Goal: Task Accomplishment & Management: Manage account settings

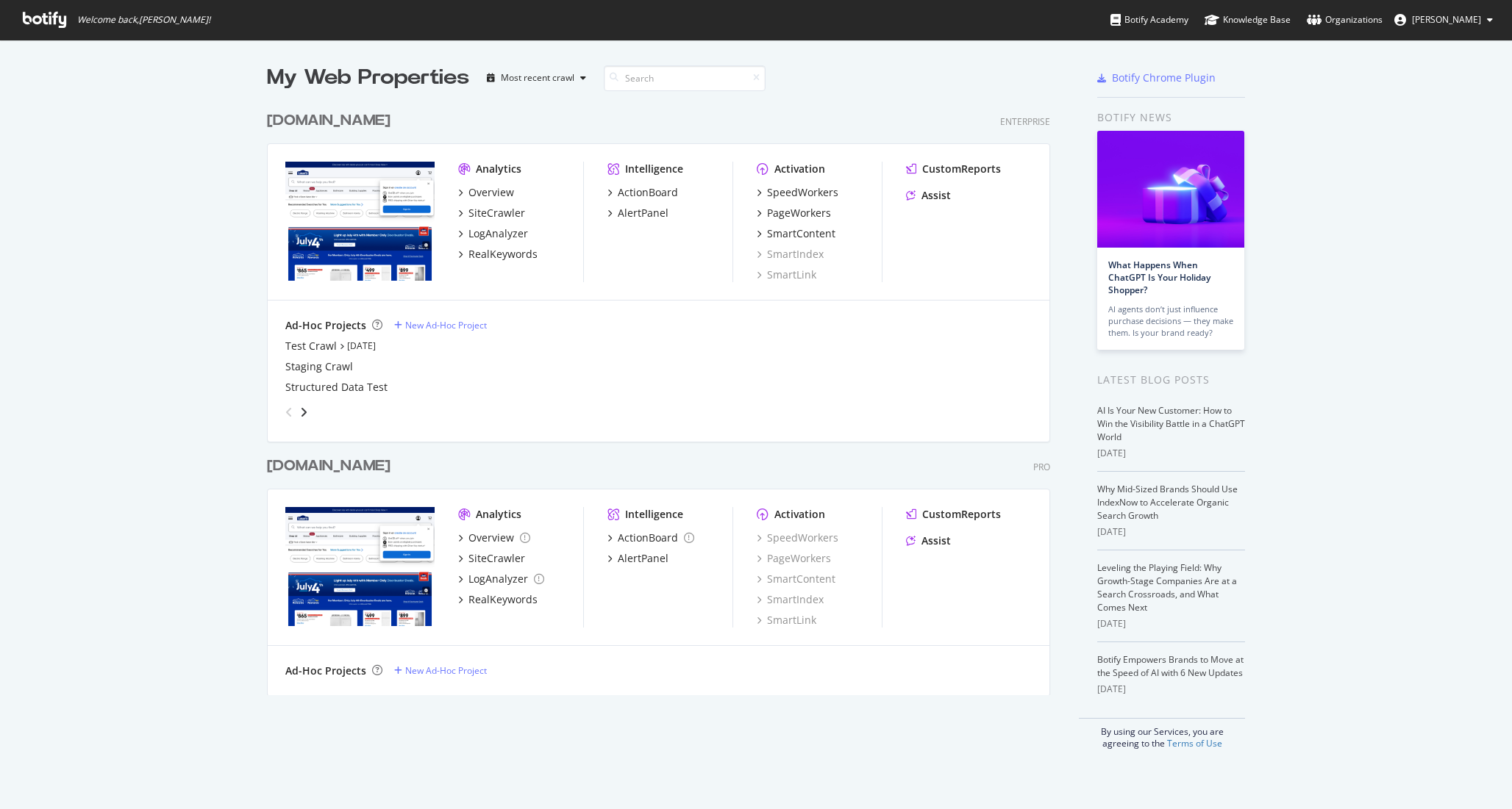
scroll to position [809, 1512]
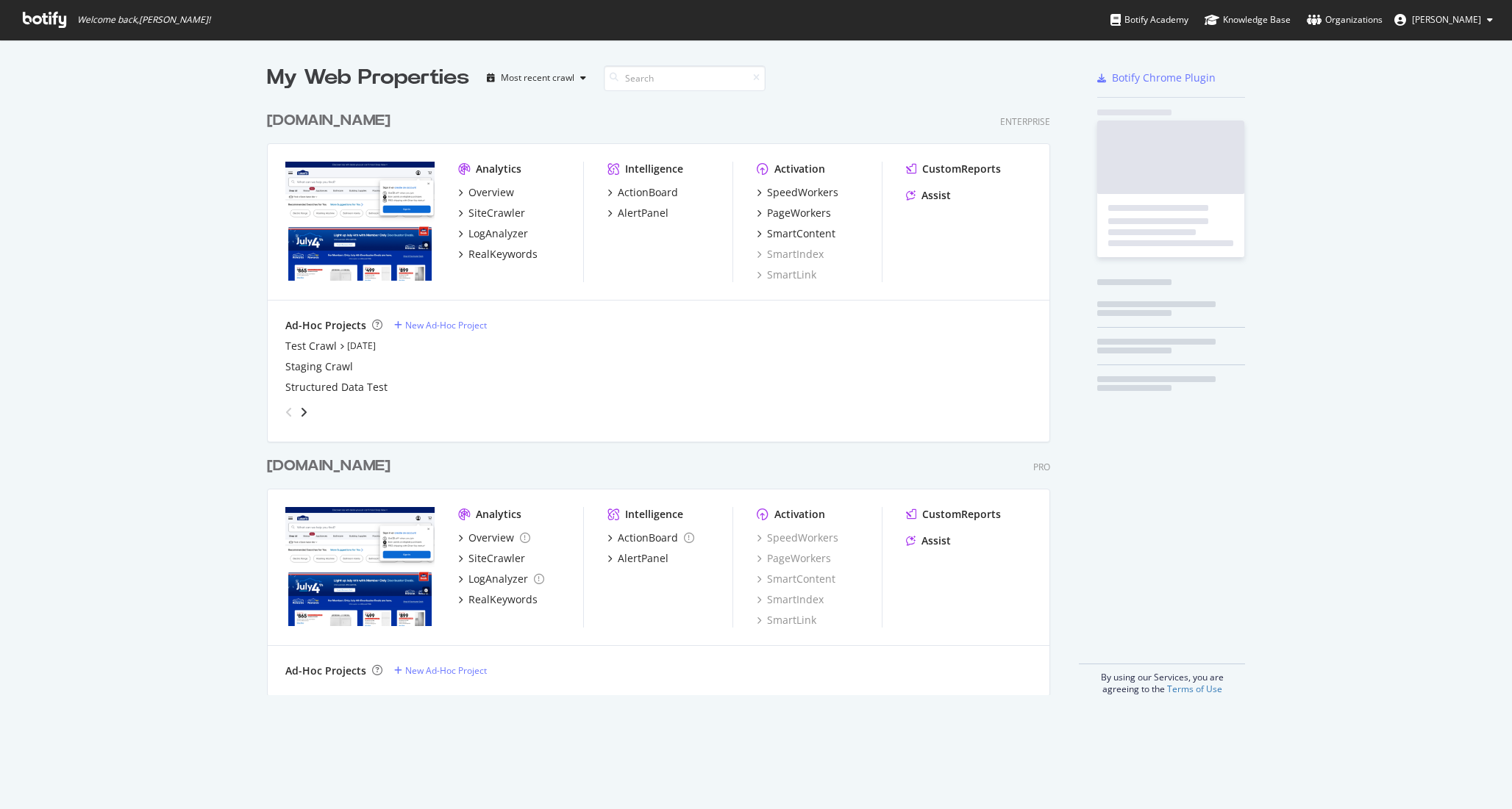
scroll to position [603, 795]
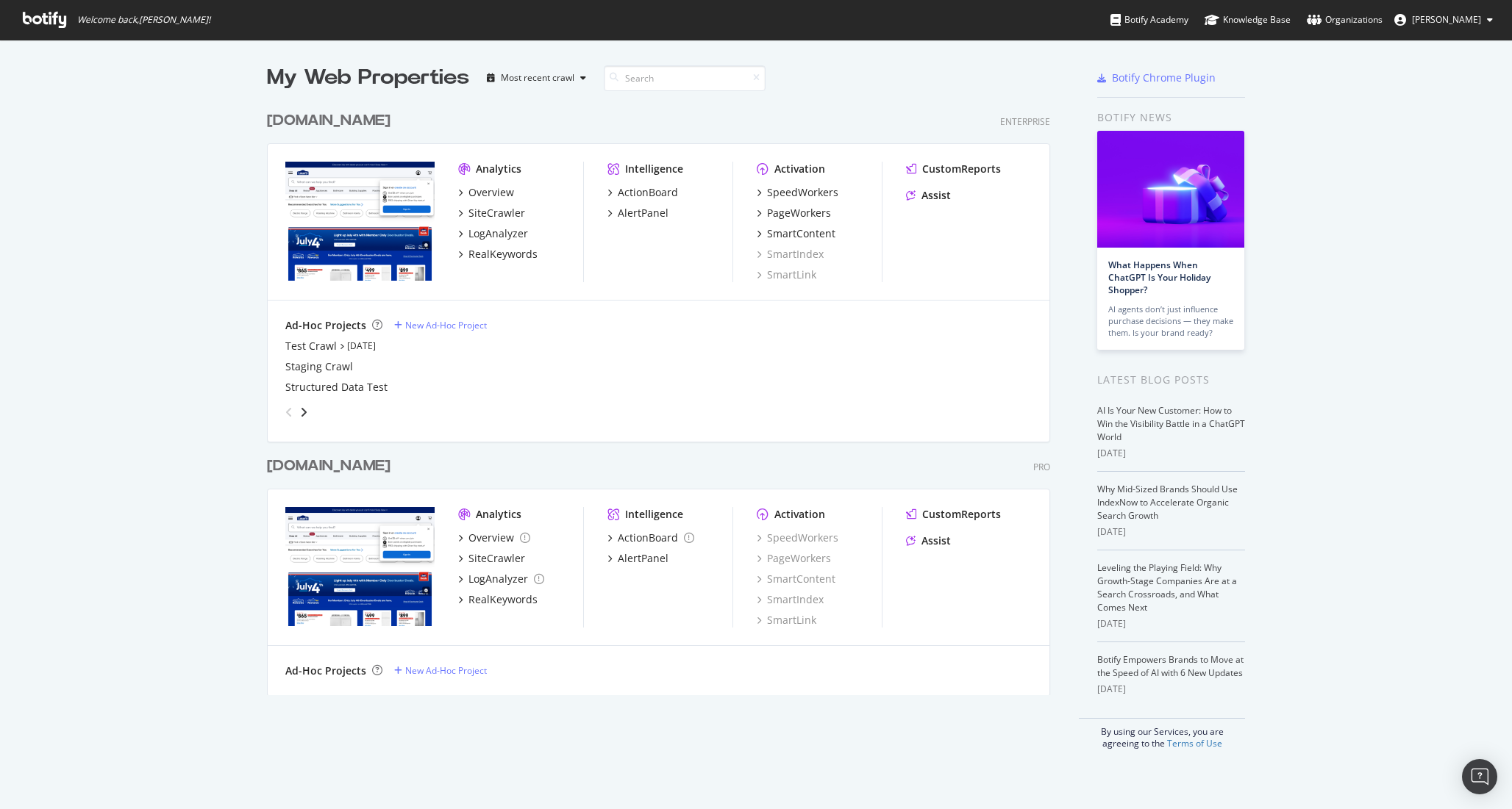
click at [1429, 20] on span "[PERSON_NAME]" at bounding box center [1447, 19] width 69 height 12
click at [1429, 114] on span "Log Out" at bounding box center [1431, 114] width 32 height 12
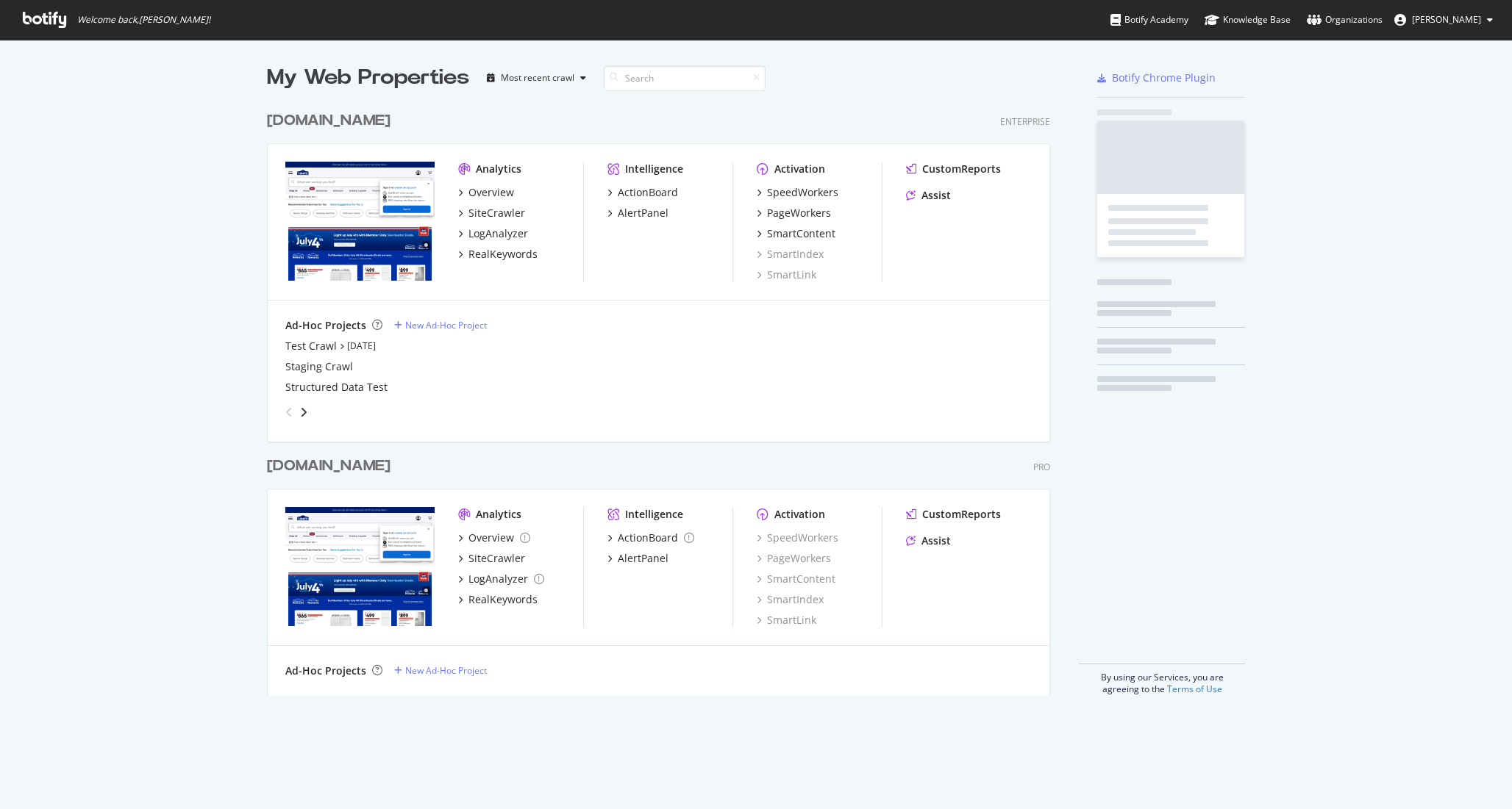
scroll to position [603, 795]
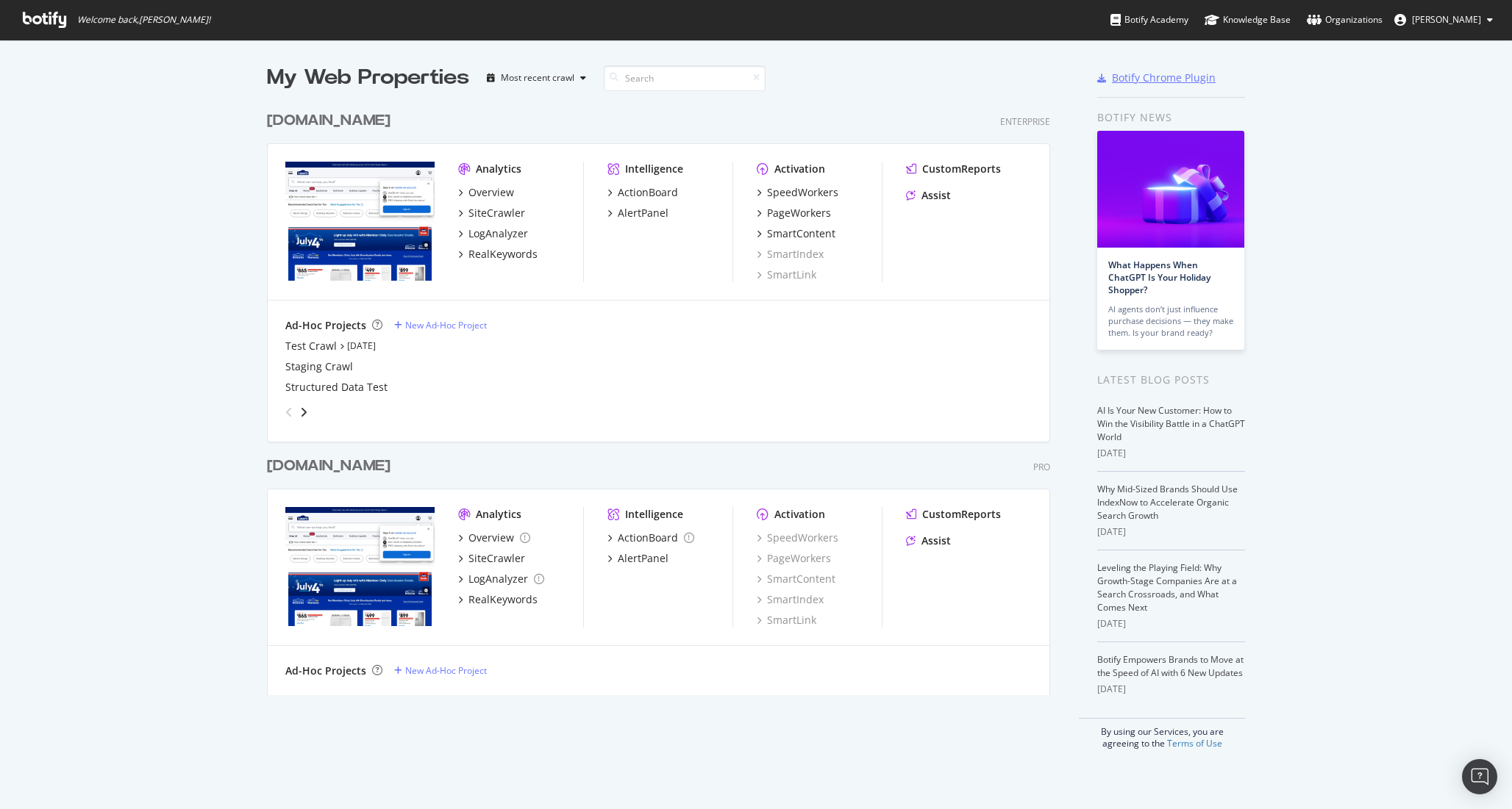
click at [1145, 77] on div "Botify Chrome Plugin" at bounding box center [1164, 78] width 104 height 14
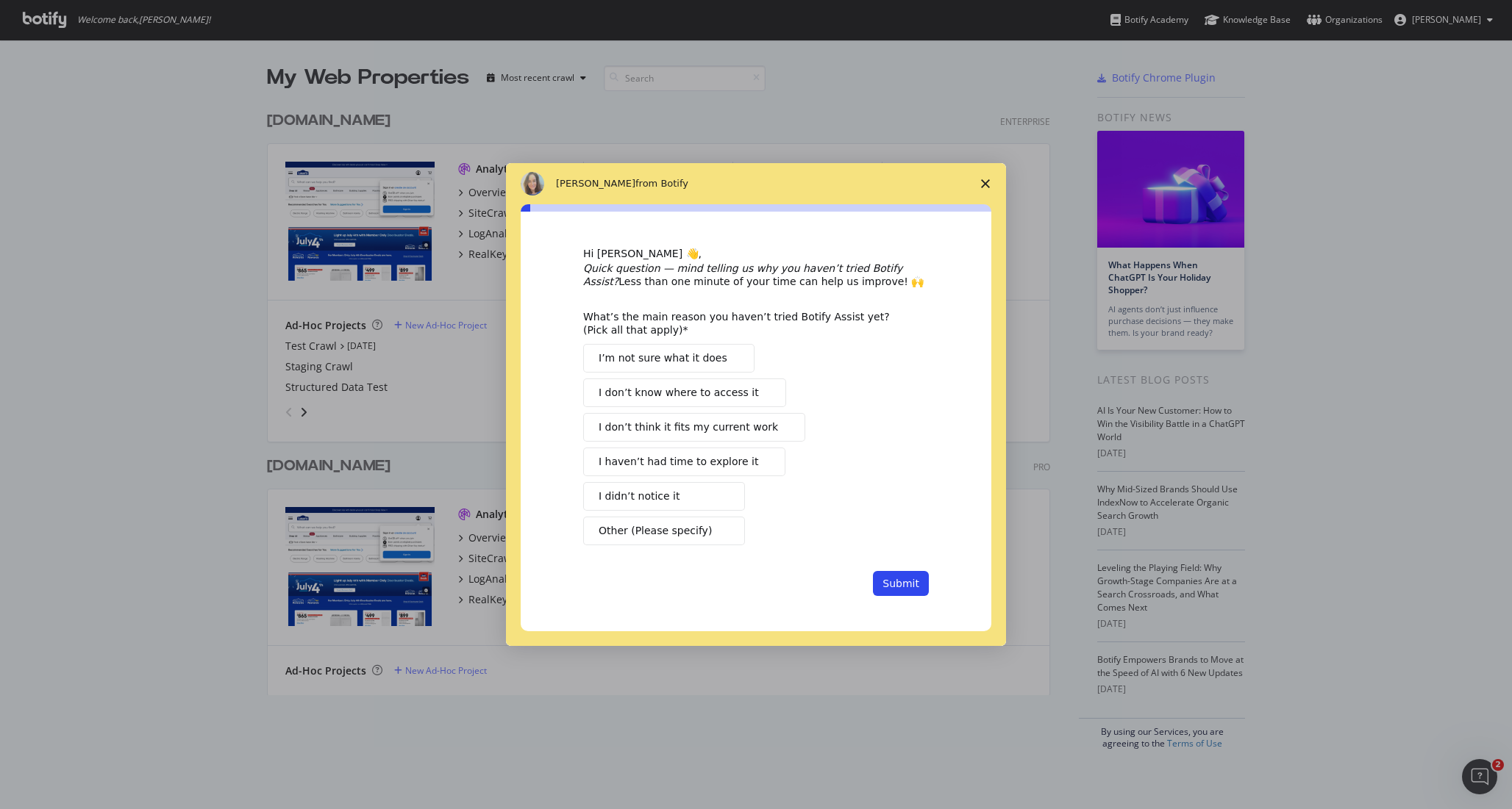
scroll to position [603, 795]
